Goal: Information Seeking & Learning: Learn about a topic

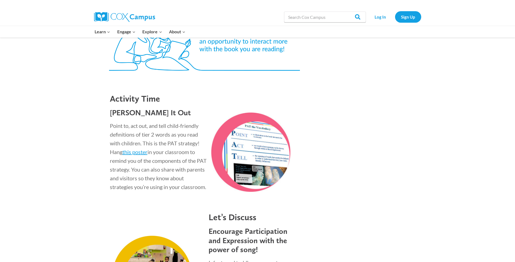
scroll to position [674, 0]
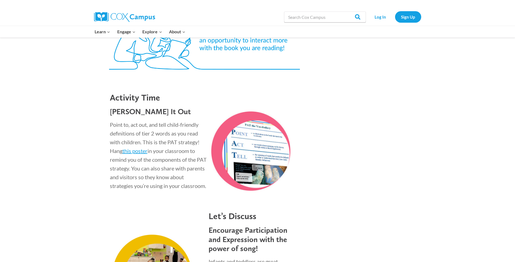
click at [241, 150] on img at bounding box center [250, 150] width 82 height 79
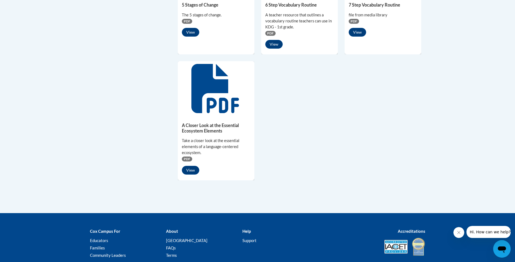
scroll to position [269, 0]
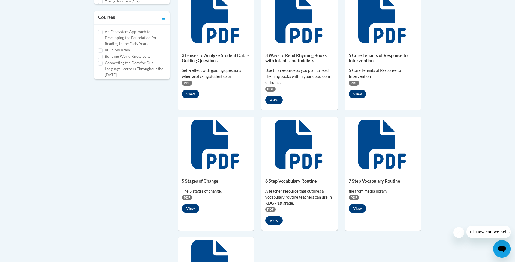
click at [298, 177] on div "6 Step Vocabulary Routine A teacher resource that outlines a vocabulary routine…" at bounding box center [299, 199] width 77 height 57
click at [273, 221] on button "View" at bounding box center [273, 220] width 17 height 9
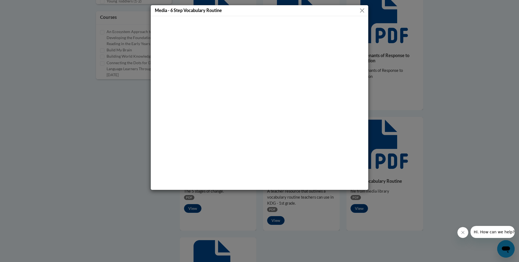
click at [360, 10] on button "Close" at bounding box center [362, 10] width 7 height 7
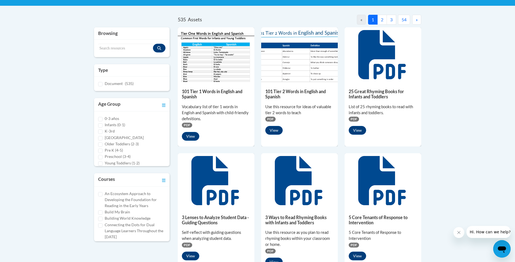
scroll to position [107, 0]
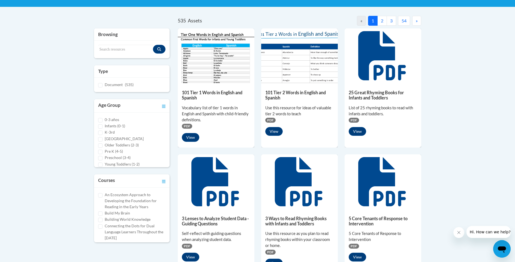
click at [100, 151] on input "Pre K (4-5)" at bounding box center [100, 151] width 4 height 4
checkbox input "true"
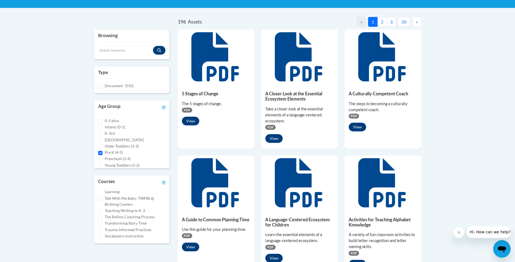
scroll to position [163, 0]
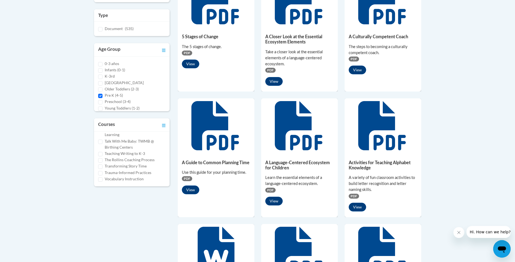
click at [102, 178] on input "Vocabulary Instruction" at bounding box center [100, 179] width 4 height 4
checkbox input "true"
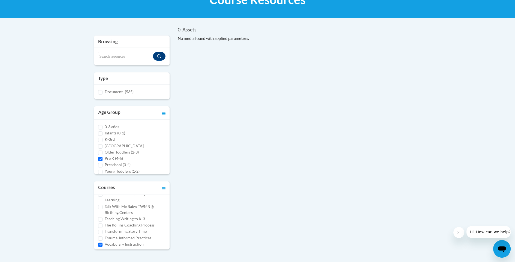
scroll to position [353, 0]
click at [120, 232] on label "Transforming Story Time" at bounding box center [126, 234] width 42 height 6
click at [103, 232] on input "Transforming Story Time" at bounding box center [100, 234] width 4 height 4
checkbox input "true"
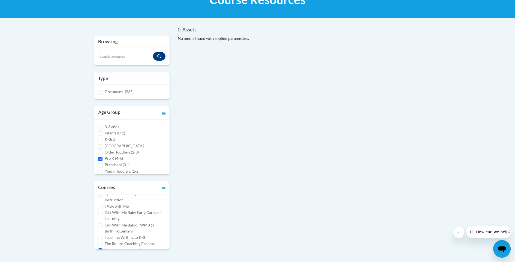
click at [117, 205] on label "TALK with Me" at bounding box center [117, 206] width 24 height 6
click at [103, 205] on input "TALK with Me" at bounding box center [100, 206] width 4 height 4
checkbox input "true"
click at [124, 206] on label "Supporting Dual Language Learners Right from the Start" at bounding box center [135, 205] width 61 height 12
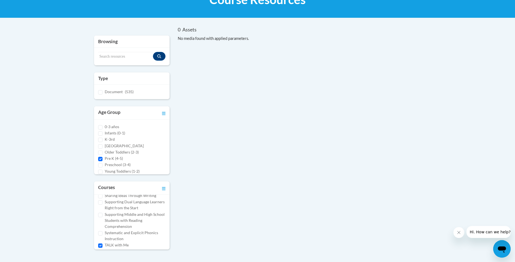
click at [103, 204] on input "Supporting Dual Language Learners Right from the Start" at bounding box center [100, 202] width 4 height 4
checkbox input "true"
click at [114, 209] on label "Reading Comprehension" at bounding box center [126, 210] width 42 height 6
click at [103, 209] on input "Reading Comprehension" at bounding box center [100, 210] width 4 height 4
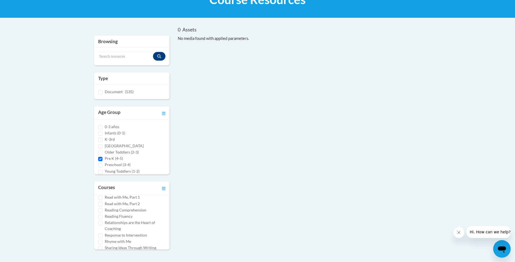
checkbox input "true"
click at [117, 213] on label "Read with Me, Part 1" at bounding box center [122, 213] width 35 height 6
click at [103, 213] on input "Read with Me, Part 1" at bounding box center [100, 213] width 4 height 4
checkbox input "true"
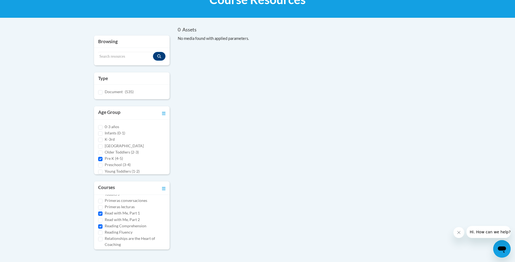
click at [119, 217] on label "Read with Me, Part 2" at bounding box center [122, 219] width 35 height 6
click at [103, 218] on input "Read with Me, Part 2" at bounding box center [100, 220] width 4 height 4
checkbox input "true"
click at [117, 230] on label "Reading Fluency" at bounding box center [119, 232] width 28 height 6
click at [103, 230] on input "Reading Fluency" at bounding box center [100, 232] width 4 height 4
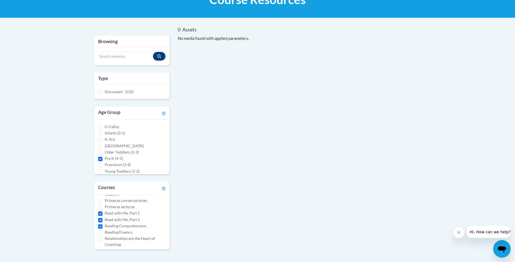
checkbox input "true"
click at [131, 199] on label "Power of Language" at bounding box center [121, 197] width 32 height 6
click at [103, 199] on input "Power of Language" at bounding box center [100, 198] width 4 height 4
checkbox input "true"
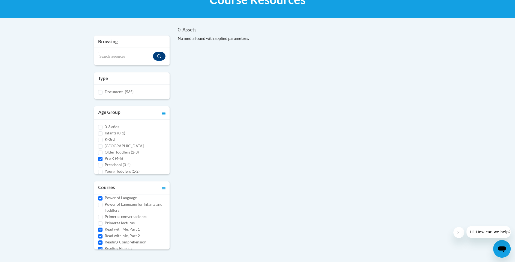
scroll to position [176, 0]
click at [126, 207] on label "Oral Language is the Foundation for Literacy" at bounding box center [135, 208] width 61 height 12
click at [103, 207] on input "Oral Language is the Foundation for Literacy" at bounding box center [100, 205] width 4 height 4
checkbox input "true"
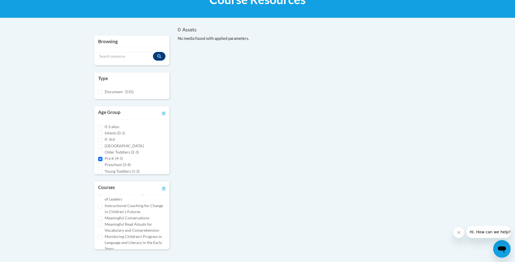
click at [138, 216] on label "Meaningful Conversations" at bounding box center [127, 218] width 45 height 6
click at [103, 216] on input "Meaningful Conversations" at bounding box center [100, 218] width 4 height 4
checkbox input "true"
click at [139, 226] on label "Meaningful Read Alouds for Vocabulary and Comprehension" at bounding box center [135, 227] width 61 height 12
click at [103, 226] on input "Meaningful Read Alouds for Vocabulary and Comprehension" at bounding box center [100, 224] width 4 height 4
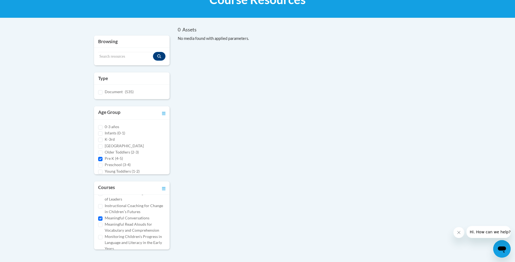
checkbox input "true"
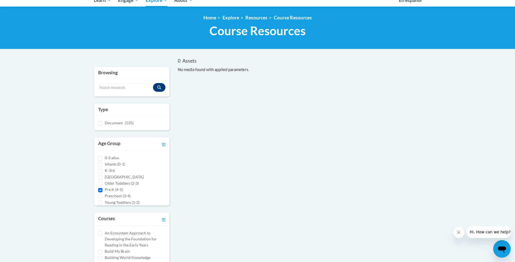
click at [109, 190] on label "Pre K (4-5)" at bounding box center [114, 189] width 18 height 6
click at [103, 190] on input "Pre K (4-5)" at bounding box center [100, 190] width 4 height 4
checkbox input "false"
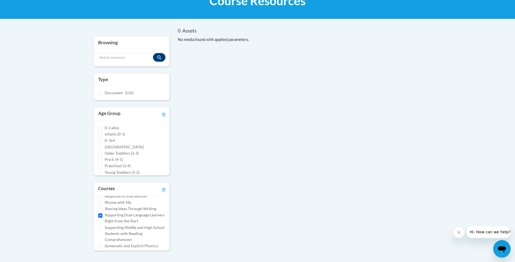
scroll to position [0, 0]
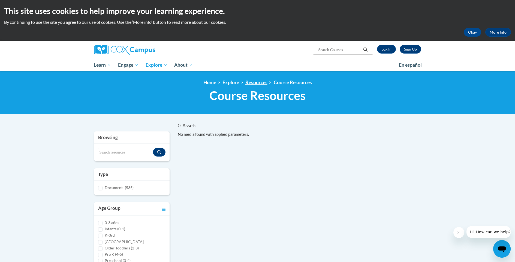
click at [262, 82] on link "Resources" at bounding box center [256, 82] width 22 height 6
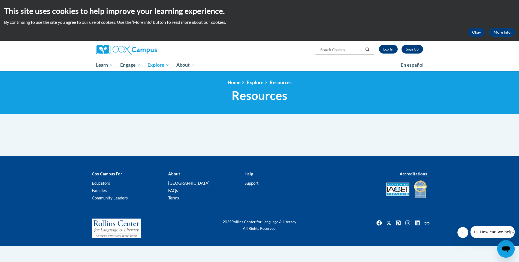
click at [474, 30] on button "Okay" at bounding box center [476, 32] width 17 height 9
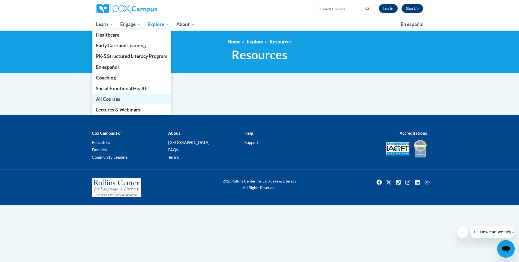
click at [105, 98] on span "All Courses" at bounding box center [108, 99] width 24 height 6
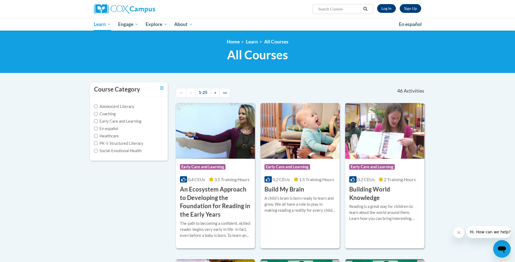
click at [117, 142] on label "PK-5 Structured Literacy" at bounding box center [118, 143] width 49 height 6
click at [98, 142] on input "PK-5 Structured Literacy" at bounding box center [96, 143] width 4 height 4
checkbox input "true"
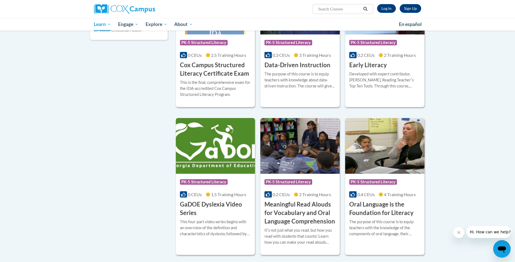
scroll to position [212, 0]
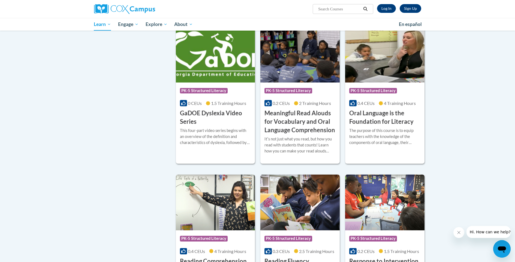
click at [289, 129] on h3 "Meaningful Read Alouds for Vocabulary and Oral Language Comprehension" at bounding box center [300, 121] width 71 height 25
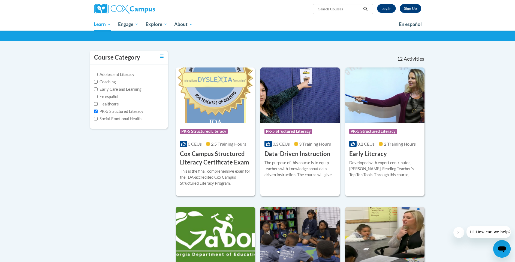
scroll to position [0, 0]
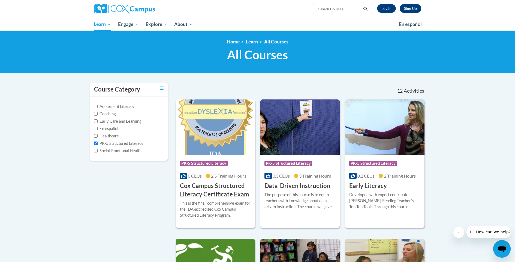
click at [337, 7] on input "Search..." at bounding box center [340, 9] width 44 height 7
type input "point act tell"
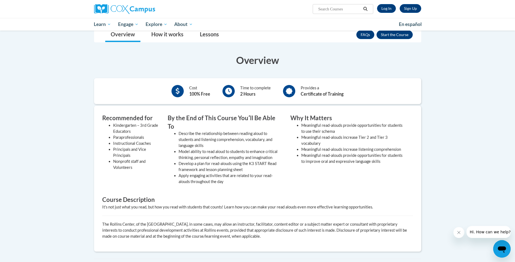
scroll to position [60, 0]
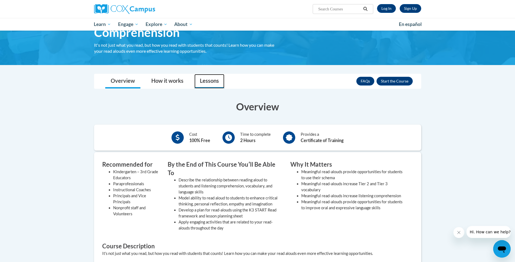
click at [208, 80] on link "Lessons" at bounding box center [209, 81] width 30 height 14
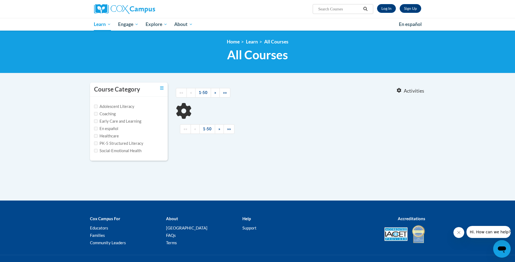
type input "point act tell"
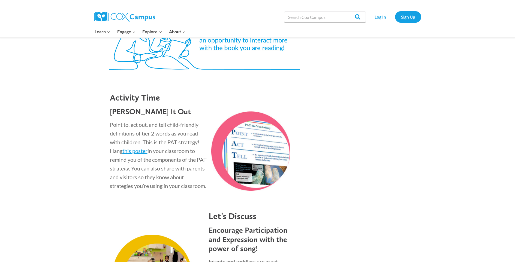
scroll to position [385, 0]
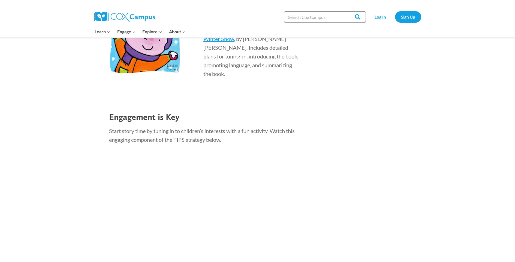
click at [302, 17] on input "Search in [URL][DOMAIN_NAME]" at bounding box center [325, 16] width 82 height 11
type input "point act tell"
click at [356, 17] on input "Search" at bounding box center [355, 16] width 21 height 11
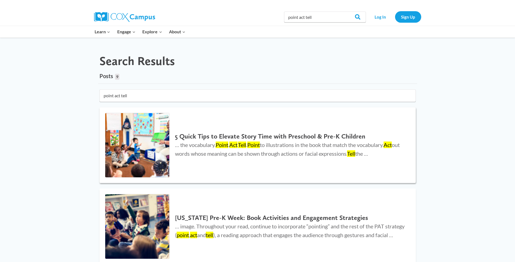
click at [257, 122] on link "5 Quick Tips to Elevate Story Time with Preschool & Pre-K Children … the vocabu…" at bounding box center [258, 145] width 316 height 76
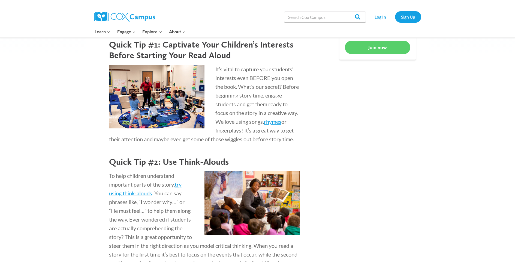
scroll to position [443, 0]
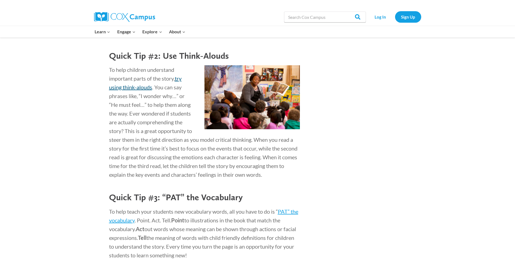
click at [179, 86] on span "try using think-alouds" at bounding box center [145, 82] width 73 height 15
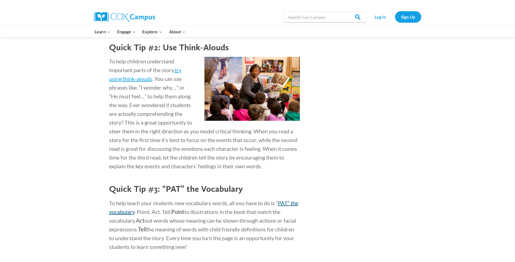
click at [130, 215] on span "PAT” the vocabulary" at bounding box center [203, 206] width 189 height 15
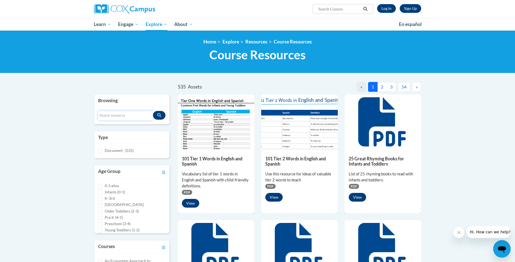
click at [123, 114] on input "Search resources" at bounding box center [125, 115] width 55 height 9
type input "PAT"
click at [162, 118] on button "Search resources" at bounding box center [159, 115] width 13 height 9
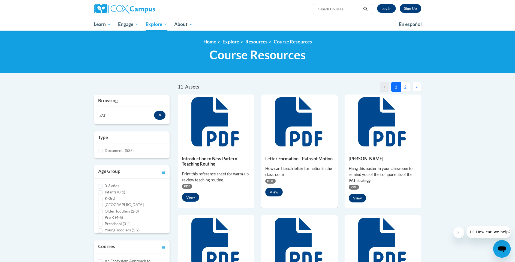
click at [370, 136] on icon at bounding box center [382, 121] width 49 height 49
click at [355, 197] on button "View" at bounding box center [357, 197] width 17 height 9
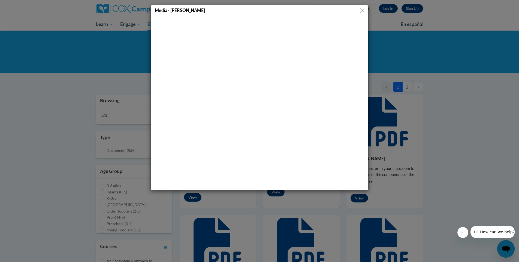
click at [361, 10] on button "Close" at bounding box center [362, 10] width 7 height 7
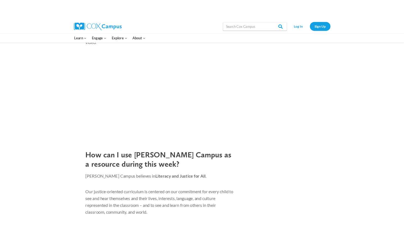
scroll to position [353, 0]
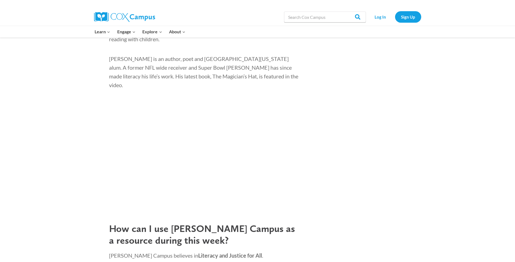
drag, startPoint x: 334, startPoint y: 185, endPoint x: 330, endPoint y: 184, distance: 4.2
